Goal: Task Accomplishment & Management: Use online tool/utility

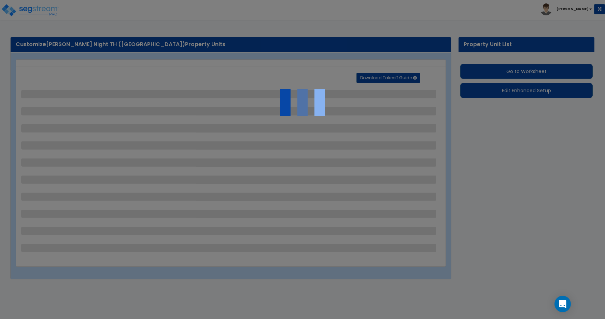
select select "2"
select select "1"
select select "2"
select select "1"
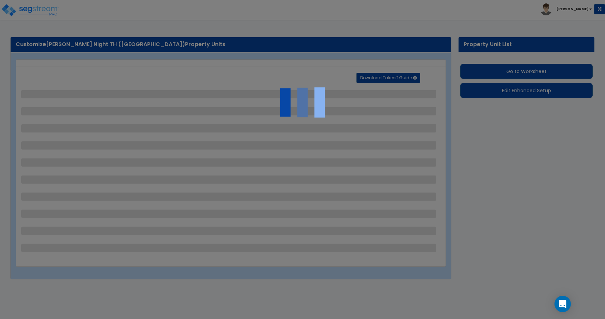
select select "1"
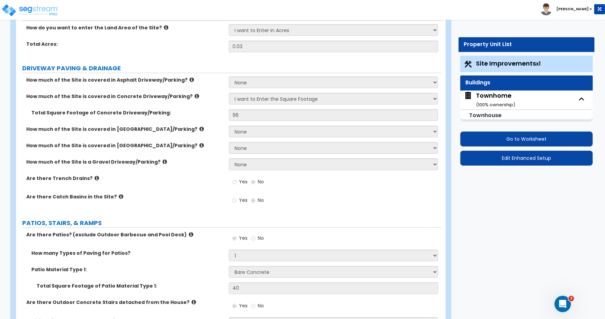
scroll to position [11, 0]
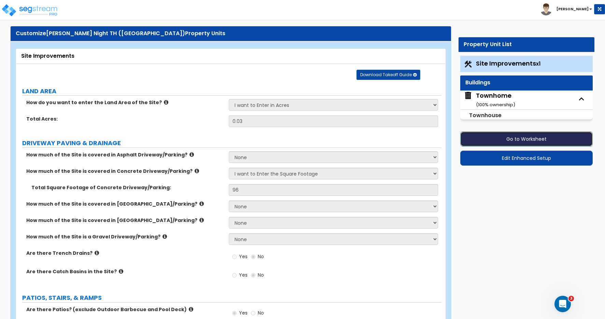
click at [522, 139] on button "Go to Worksheet" at bounding box center [526, 139] width 133 height 15
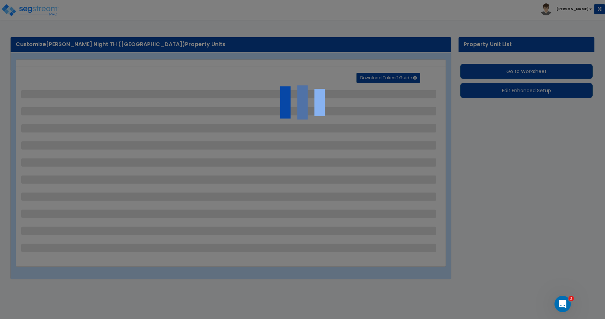
select select "2"
select select "1"
select select "2"
select select "1"
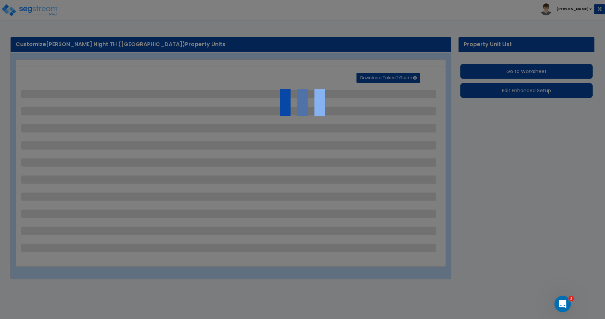
select select "1"
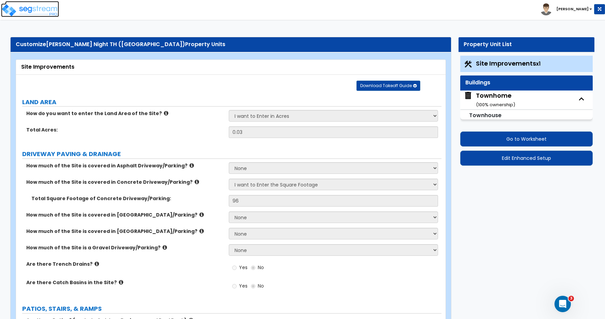
click at [40, 6] on img at bounding box center [30, 10] width 58 height 14
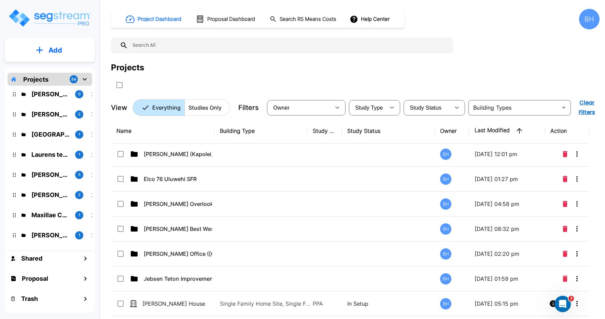
scroll to position [777, 0]
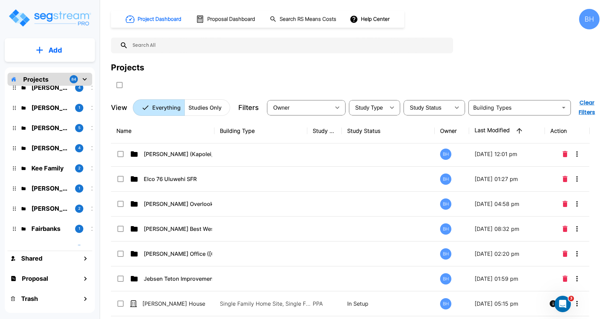
click at [590, 19] on div "BH" at bounding box center [589, 19] width 20 height 20
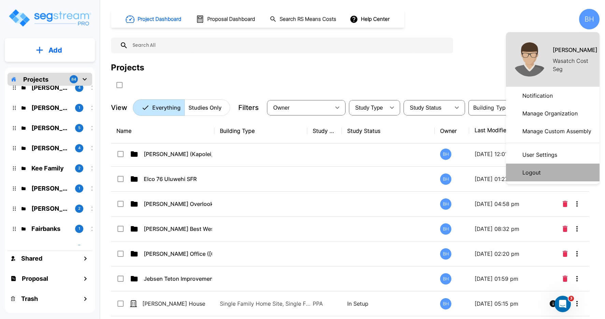
click at [548, 174] on li "Logout" at bounding box center [553, 173] width 94 height 18
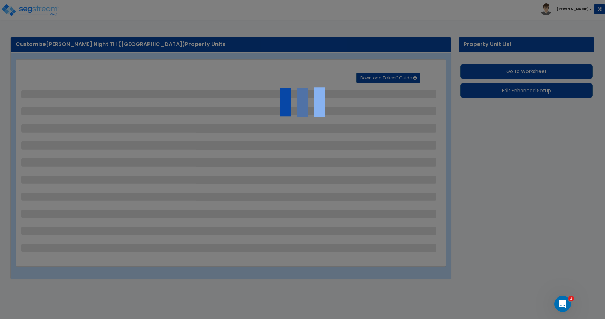
select select "2"
select select "1"
select select "2"
select select "1"
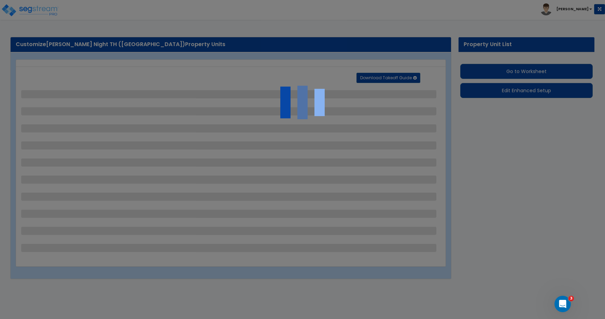
select select "1"
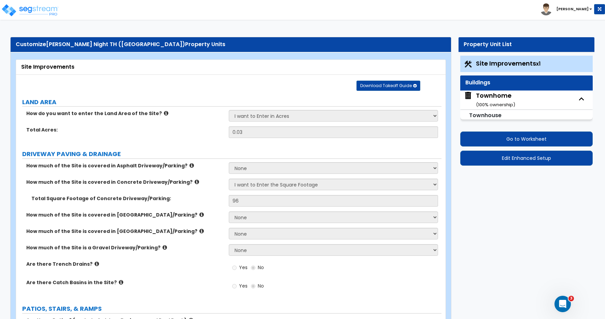
scroll to position [312, 0]
